Goal: Find specific fact: Find specific fact

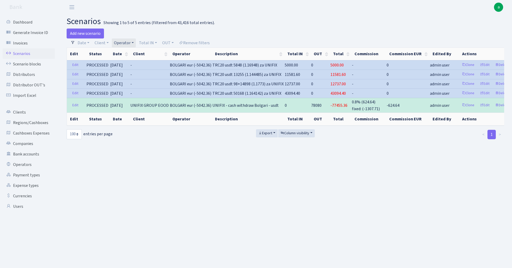
select select "100"
click at [126, 42] on link "Operator" at bounding box center [124, 42] width 24 height 9
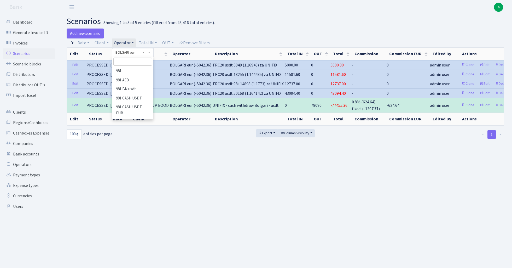
scroll to position [365, 0]
click at [129, 63] on input "search" at bounding box center [132, 61] width 38 height 8
type input "green"
click at [138, 87] on li "GREEN eur" at bounding box center [132, 89] width 39 height 9
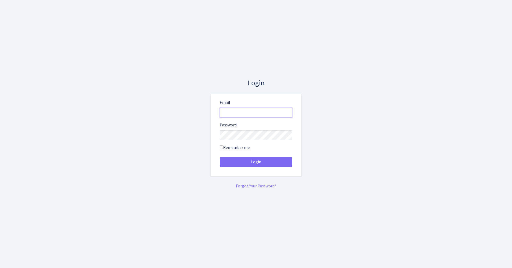
type input "[EMAIL_ADDRESS][DOMAIN_NAME]"
click at [256, 161] on button "Login" at bounding box center [256, 162] width 73 height 10
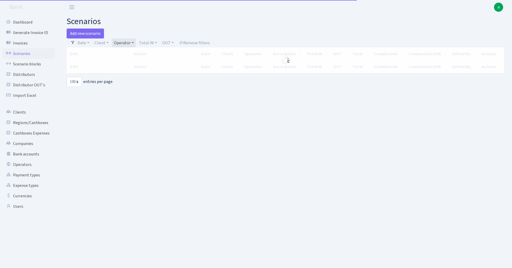
select select "100"
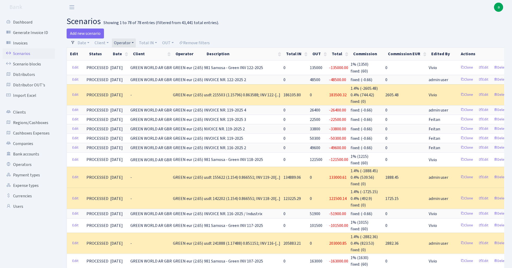
click at [128, 43] on link "Operator" at bounding box center [124, 42] width 24 height 9
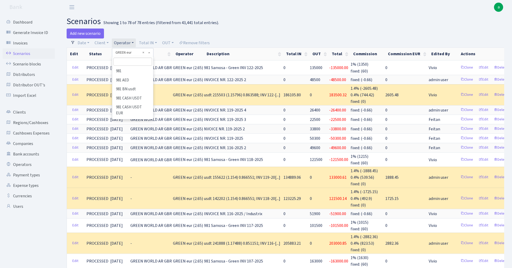
scroll to position [1163, 0]
click at [142, 240] on li "GREEN% eur (cash P)" at bounding box center [132, 247] width 39 height 15
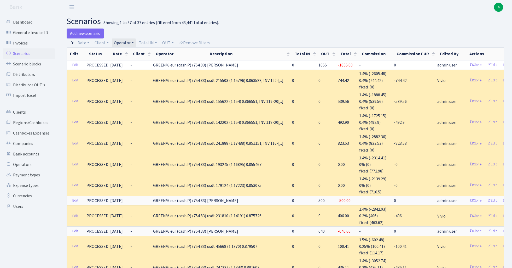
click at [128, 43] on link "Operator" at bounding box center [124, 42] width 24 height 9
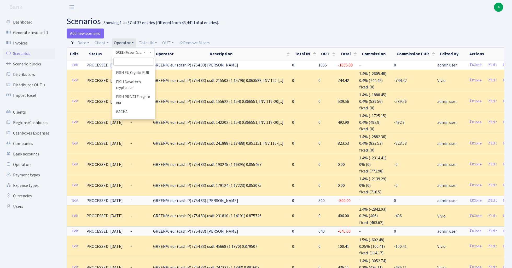
scroll to position [1157, 0]
click at [131, 204] on li "GREEN eur" at bounding box center [134, 208] width 42 height 9
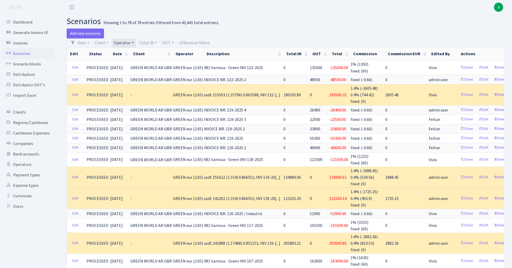
click at [129, 44] on link "Operator" at bounding box center [124, 42] width 24 height 9
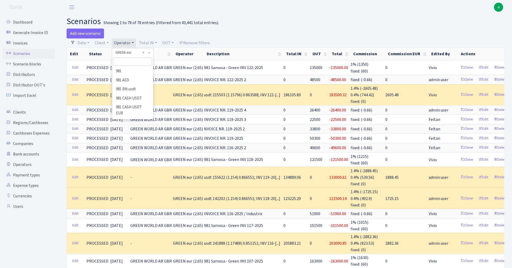
scroll to position [1172, 0]
click at [145, 231] on li "GREEN% eur (cash P)" at bounding box center [132, 238] width 39 height 15
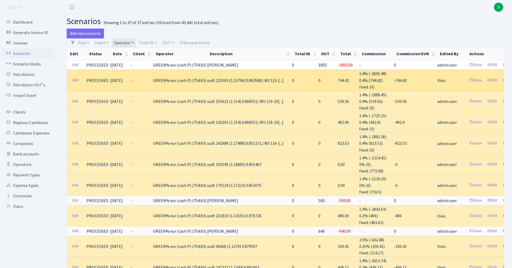
click at [217, 80] on span "usdt 215503 (1.15796) 0.863588; INV 122-[...]" at bounding box center [245, 81] width 76 height 6
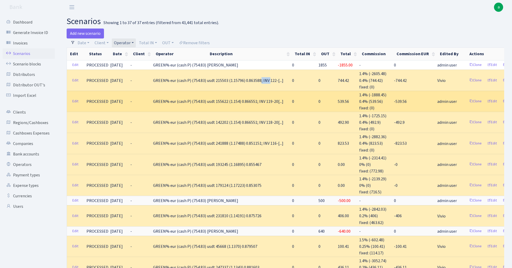
copy span "215503"
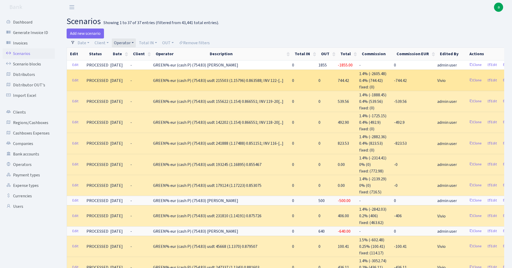
click at [233, 80] on span "usdt 215503 (1.15796) 0.863588; INV 122-[...]" at bounding box center [245, 81] width 76 height 6
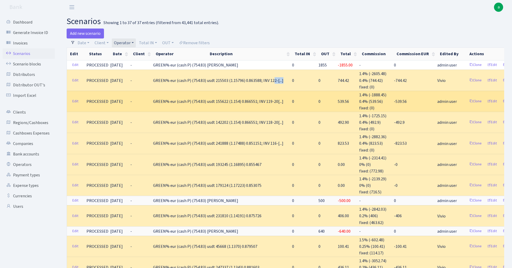
copy span "1.15796"
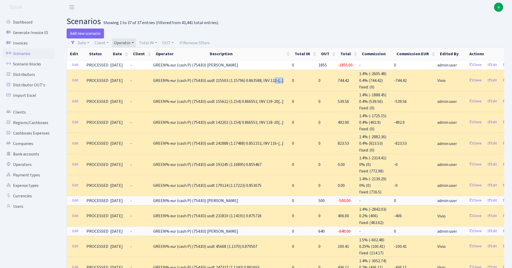
click at [130, 43] on link "Operator" at bounding box center [124, 42] width 24 height 9
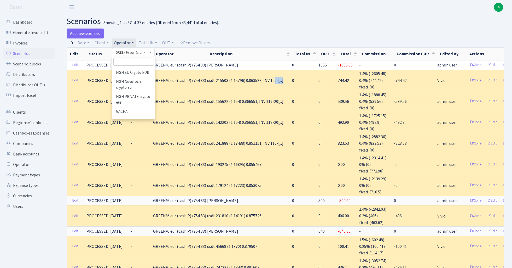
scroll to position [1146, 0]
click at [134, 216] on li "GREEN eur" at bounding box center [134, 220] width 42 height 9
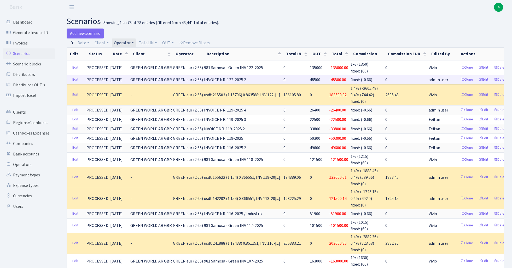
click at [310, 79] on span "48500" at bounding box center [315, 80] width 10 height 6
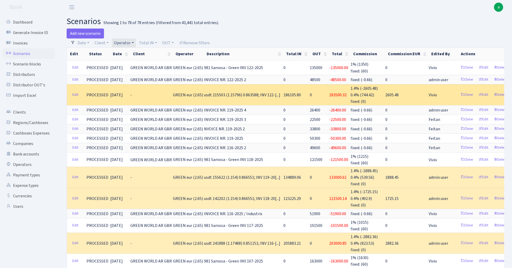
copy span "48500"
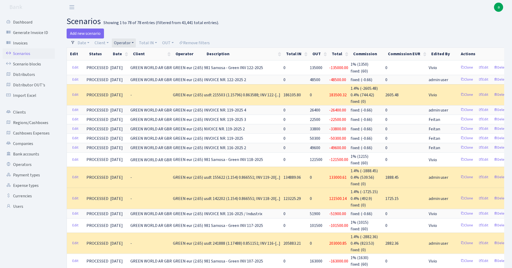
click at [125, 44] on link "Operator" at bounding box center [124, 42] width 24 height 9
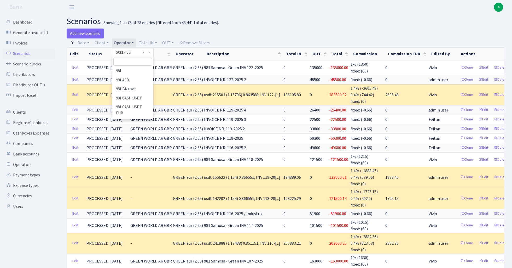
scroll to position [1172, 0]
click at [139, 222] on li "GREEN usdt" at bounding box center [132, 226] width 39 height 9
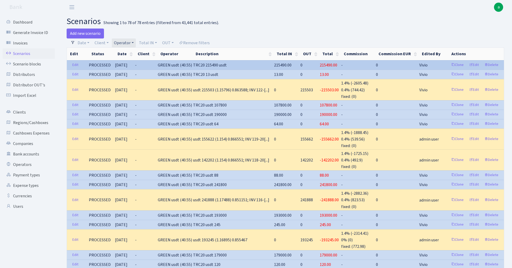
click at [282, 65] on span "215490.00" at bounding box center [283, 65] width 18 height 6
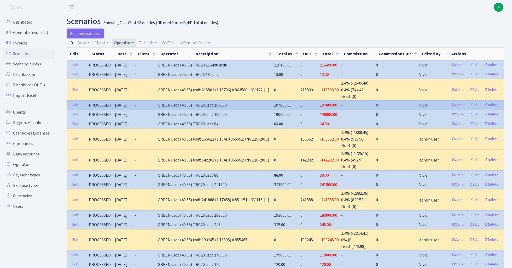
copy span "215490.00"
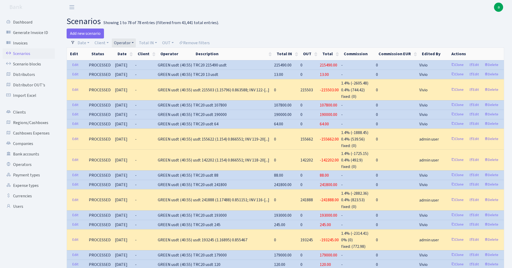
click at [130, 42] on link "Operator" at bounding box center [124, 42] width 24 height 9
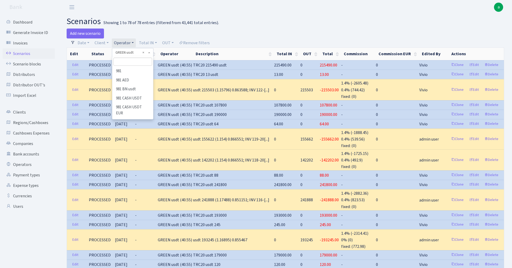
scroll to position [1181, 0]
click at [130, 60] on input "search" at bounding box center [132, 61] width 38 height 8
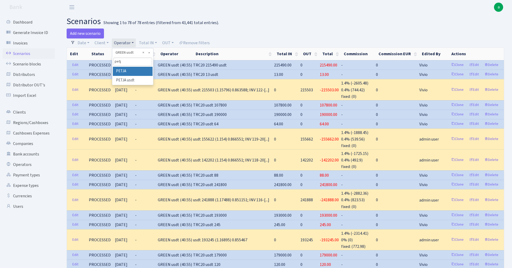
type input "petj"
click at [135, 72] on li "PETJA" at bounding box center [132, 71] width 39 height 9
